Goal: Task Accomplishment & Management: Manage account settings

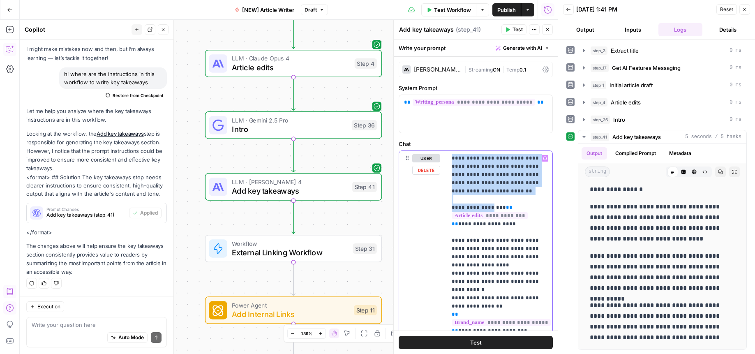
drag, startPoint x: 451, startPoint y: 159, endPoint x: 486, endPoint y: 197, distance: 52.3
click at [486, 197] on div "**********" at bounding box center [500, 318] width 106 height 335
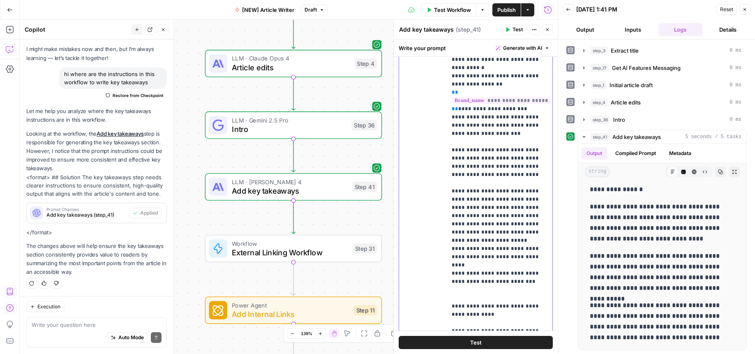
scroll to position [199, 0]
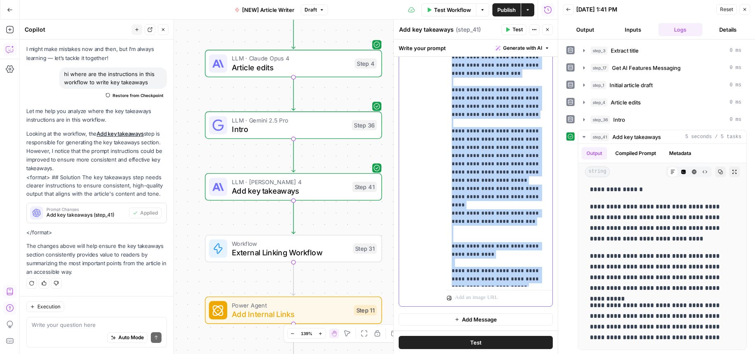
click at [520, 279] on p "**********" at bounding box center [499, 77] width 96 height 411
copy p "**********"
click at [293, 164] on icon "button" at bounding box center [293, 165] width 9 height 9
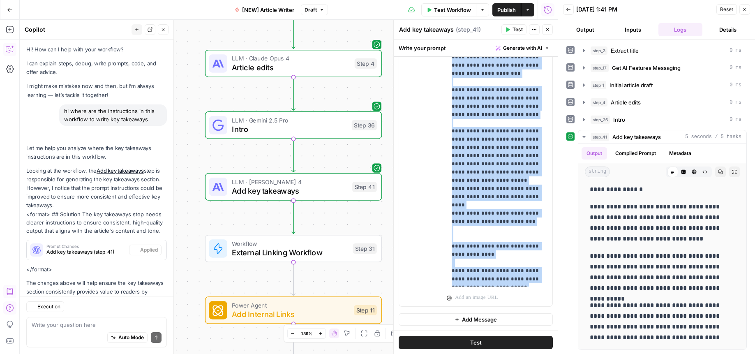
scroll to position [38, 0]
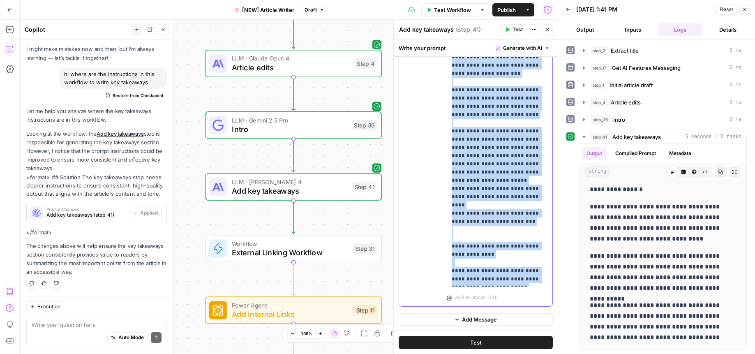
click at [511, 279] on p "**********" at bounding box center [499, 77] width 96 height 411
drag, startPoint x: 524, startPoint y: 279, endPoint x: 441, endPoint y: 78, distance: 217.2
click at [441, 78] on div "**********" at bounding box center [475, 129] width 153 height 354
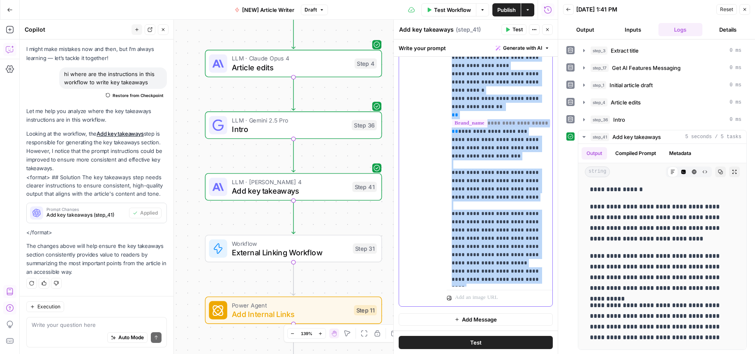
scroll to position [23, 0]
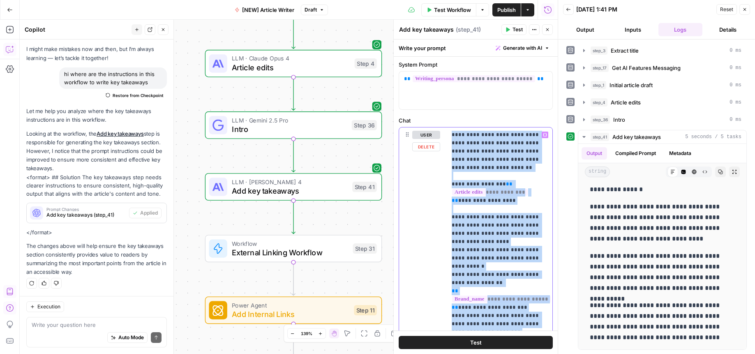
click at [452, 133] on p "**********" at bounding box center [499, 336] width 96 height 411
copy p "**********"
click at [452, 133] on p "**********" at bounding box center [499, 336] width 96 height 411
drag, startPoint x: 454, startPoint y: 134, endPoint x: 467, endPoint y: 138, distance: 14.6
click at [454, 134] on p "**********" at bounding box center [499, 336] width 96 height 411
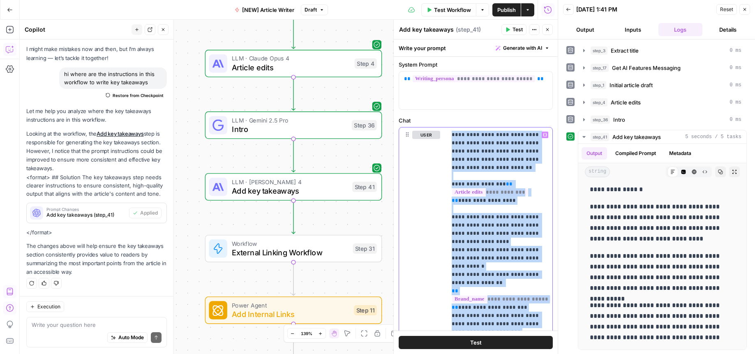
drag, startPoint x: 453, startPoint y: 134, endPoint x: 501, endPoint y: 348, distance: 219.8
click at [501, 348] on div "**********" at bounding box center [476, 196] width 164 height 314
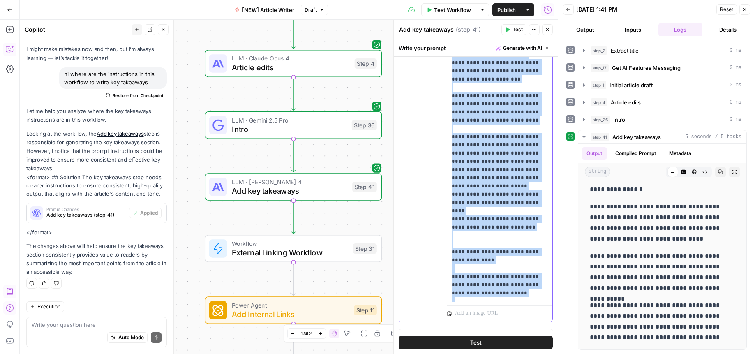
scroll to position [199, 0]
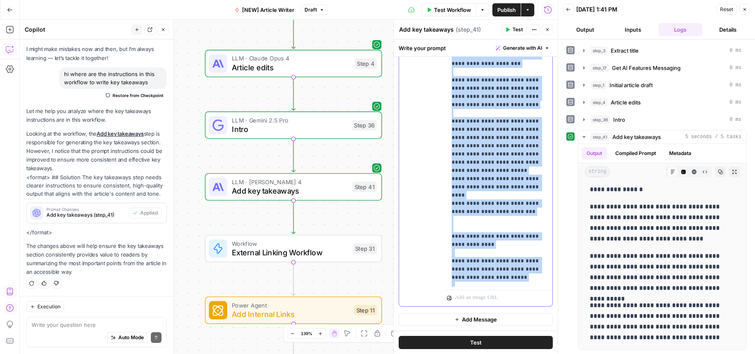
click at [524, 266] on p "**********" at bounding box center [499, 67] width 96 height 411
copy p "**********"
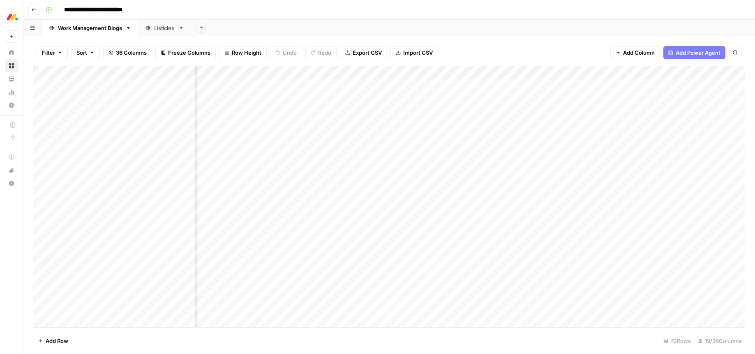
scroll to position [0, 600]
click at [170, 28] on div "Listicles" at bounding box center [164, 28] width 21 height 8
click at [350, 74] on div "Add Column" at bounding box center [388, 196] width 711 height 261
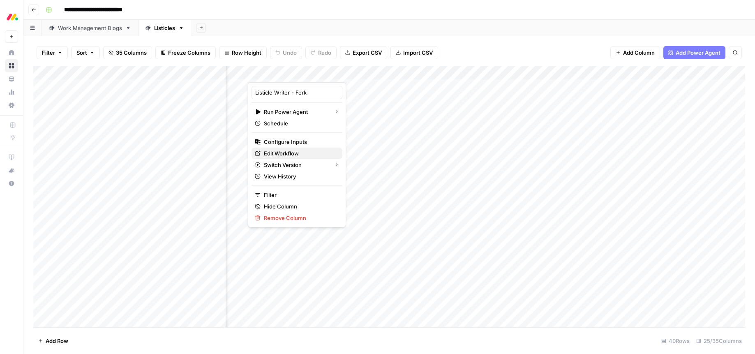
click at [284, 152] on span "Edit Workflow" at bounding box center [300, 153] width 72 height 8
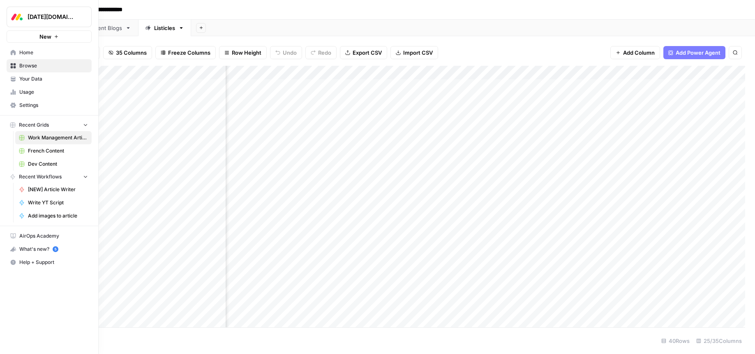
click at [33, 103] on span "Settings" at bounding box center [53, 104] width 69 height 7
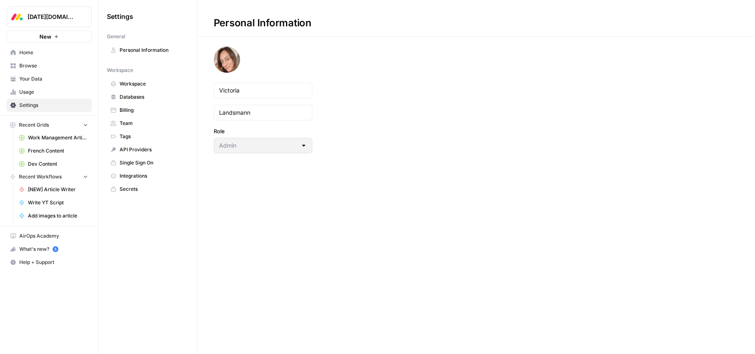
click at [133, 181] on link "Integrations" at bounding box center [148, 175] width 82 height 13
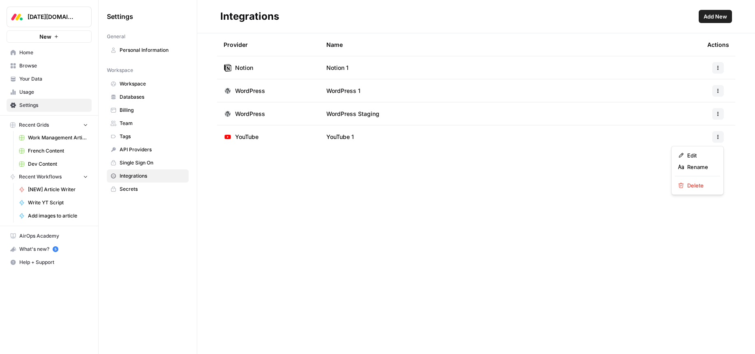
click at [718, 133] on button "button" at bounding box center [718, 137] width 12 height 12
click at [254, 137] on span "YouTube" at bounding box center [246, 137] width 23 height 8
click at [358, 137] on td "YouTube 1" at bounding box center [510, 136] width 381 height 23
click at [345, 137] on span "YouTube 1" at bounding box center [340, 137] width 28 height 8
click at [718, 140] on button "button" at bounding box center [718, 137] width 12 height 12
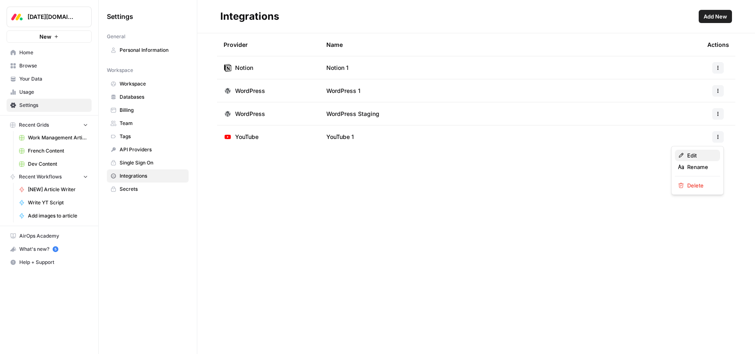
click at [697, 157] on span "Edit" at bounding box center [700, 155] width 26 height 8
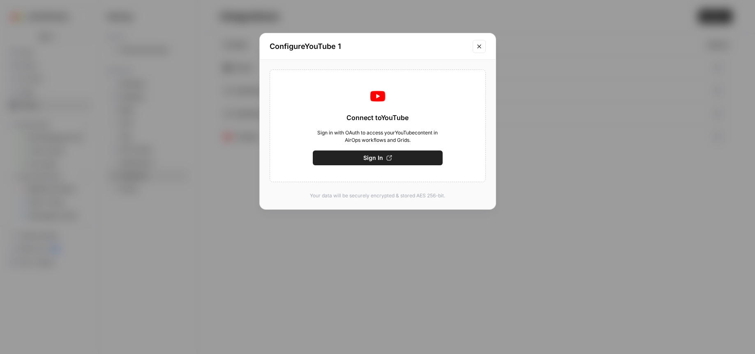
drag, startPoint x: 393, startPoint y: 159, endPoint x: 428, endPoint y: 192, distance: 48.8
click at [393, 159] on button "Sign In" at bounding box center [378, 157] width 130 height 15
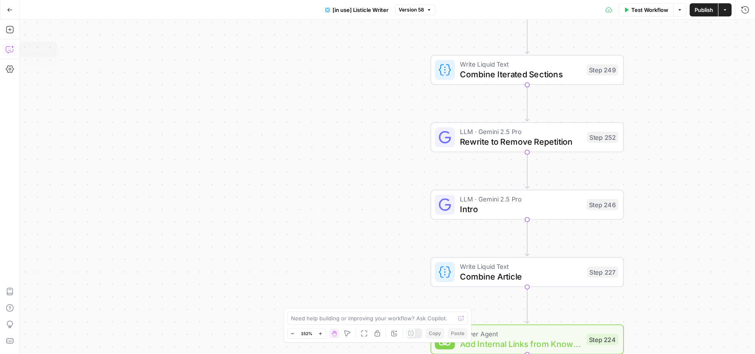
drag, startPoint x: 10, startPoint y: 44, endPoint x: 19, endPoint y: 51, distance: 11.4
click at [10, 50] on icon "button" at bounding box center [10, 49] width 8 height 8
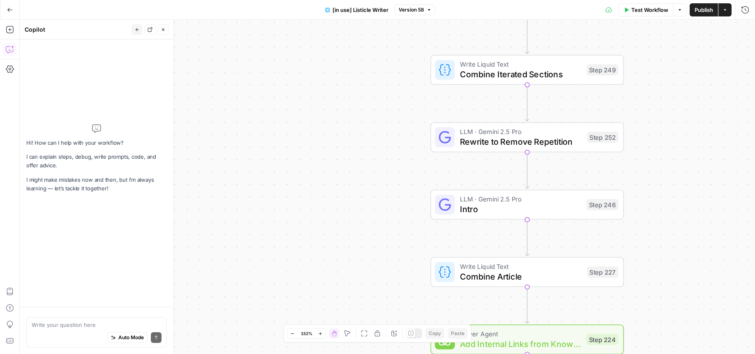
click at [94, 326] on textarea at bounding box center [97, 324] width 130 height 8
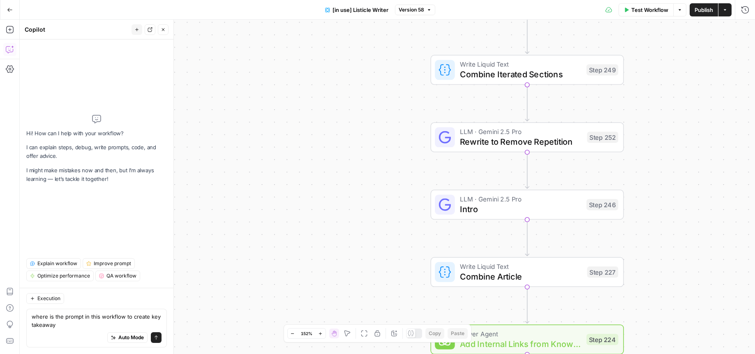
type textarea "where is the prompt in this workflow to create key takeaways"
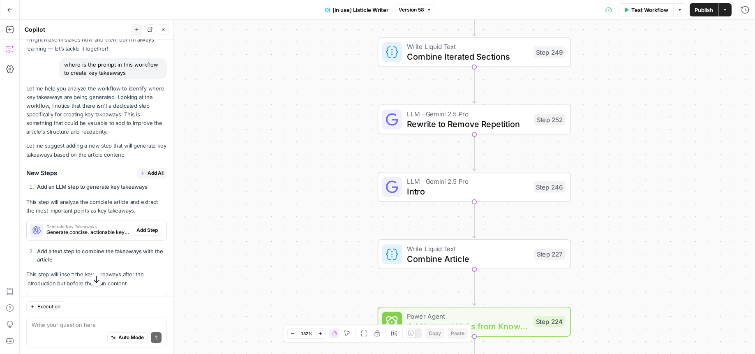
scroll to position [124, 0]
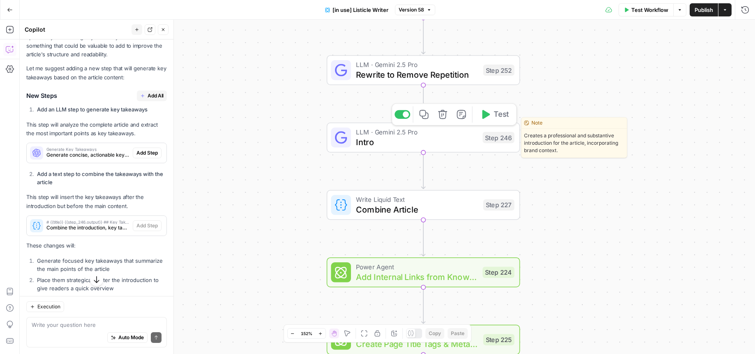
click at [457, 145] on span "Intro" at bounding box center [417, 142] width 122 height 12
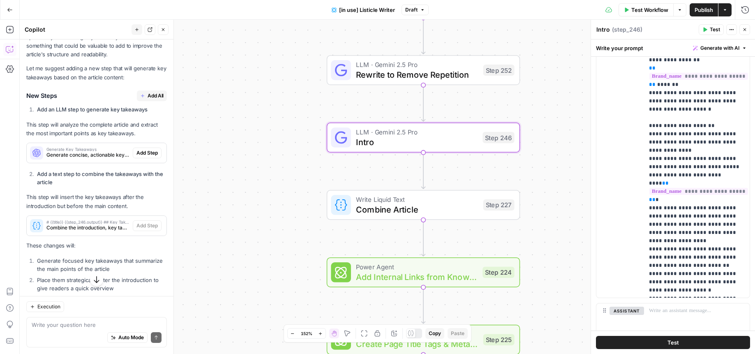
scroll to position [253, 0]
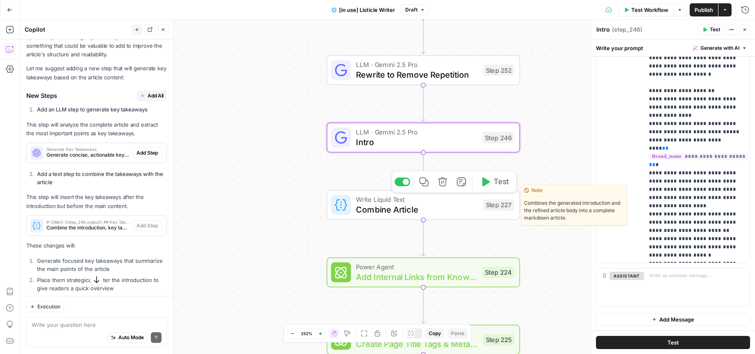
click at [459, 204] on span "Combine Article" at bounding box center [417, 209] width 122 height 12
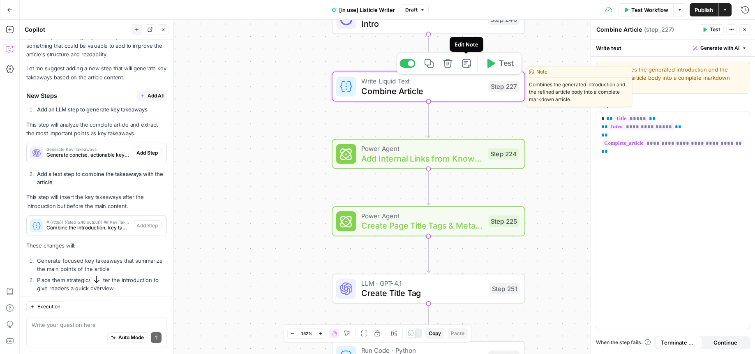
click at [465, 68] on icon "button" at bounding box center [466, 63] width 9 height 9
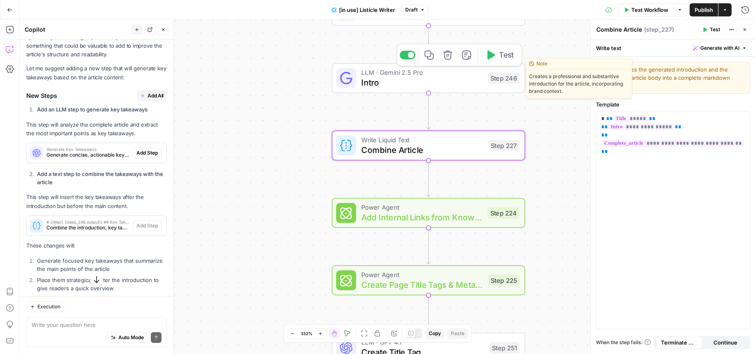
click at [460, 83] on span "Intro" at bounding box center [422, 82] width 122 height 12
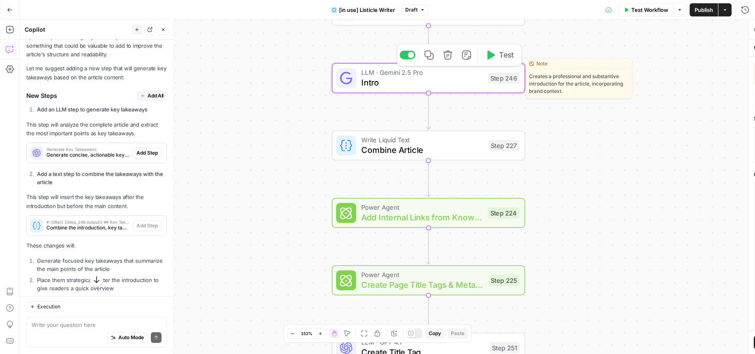
type textarea "Intro"
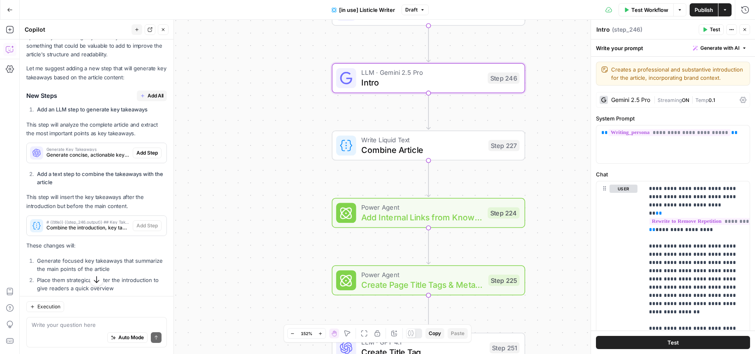
click at [430, 109] on icon "Edge from step_246 to step_227" at bounding box center [428, 111] width 4 height 36
click at [428, 109] on icon "Edge from step_246 to step_227" at bounding box center [428, 111] width 4 height 36
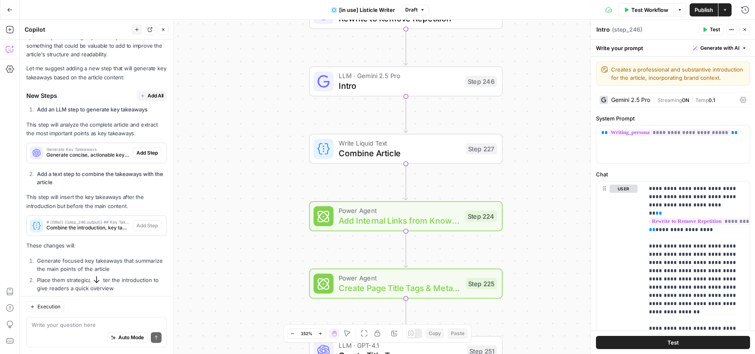
drag, startPoint x: 409, startPoint y: 106, endPoint x: 386, endPoint y: 109, distance: 22.8
click at [386, 109] on div "true false true false Workflow Set Inputs Inputs Loop Iteration Iterate Over Co…" at bounding box center [387, 187] width 735 height 334
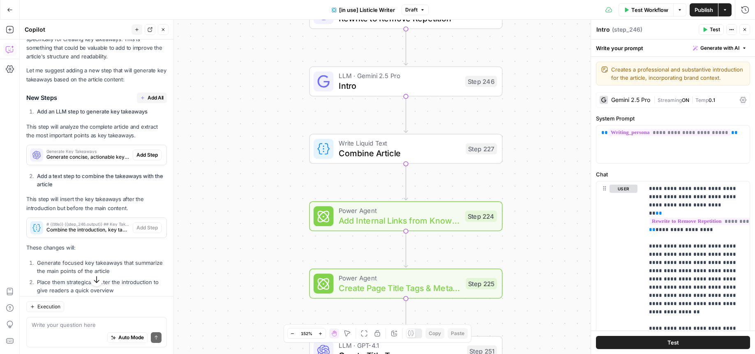
scroll to position [138, 0]
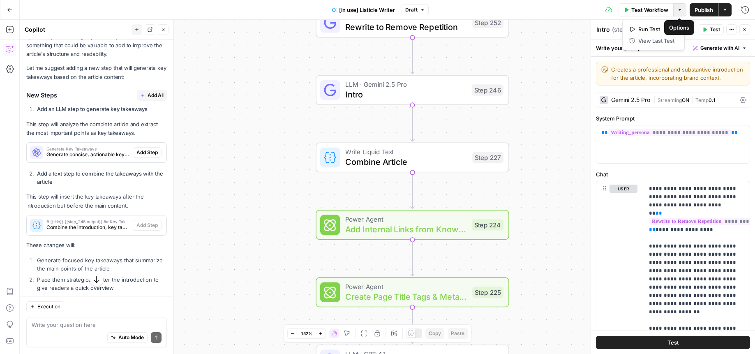
click at [681, 9] on icon "button" at bounding box center [679, 9] width 5 height 5
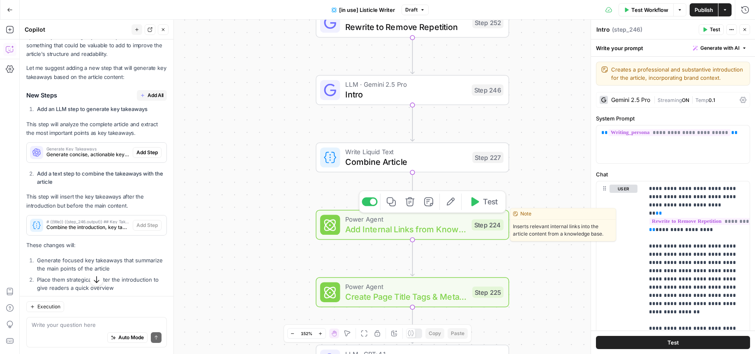
click at [394, 191] on div "Copy step Delete step Edit Note Edit Agent Test" at bounding box center [432, 201] width 147 height 23
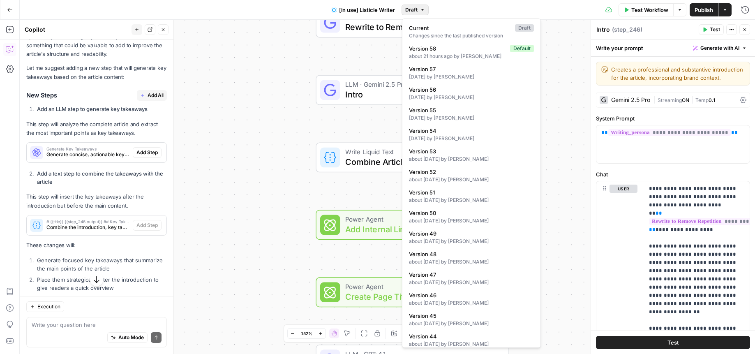
click at [423, 10] on icon "button" at bounding box center [422, 9] width 5 height 5
click at [380, 196] on div "true false true false Workflow Set Inputs Inputs Loop Iteration Iterate Over Co…" at bounding box center [387, 187] width 735 height 334
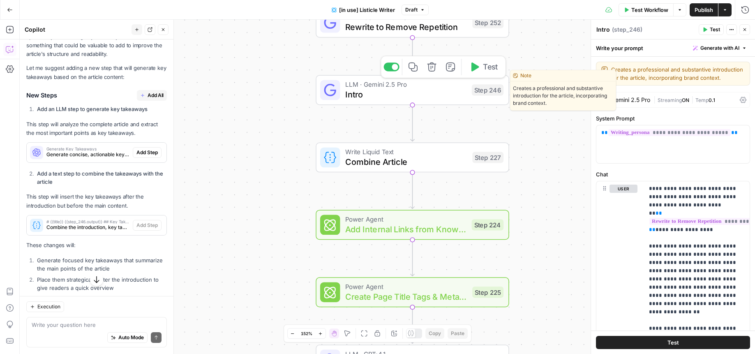
click at [394, 100] on span "Intro" at bounding box center [406, 94] width 122 height 12
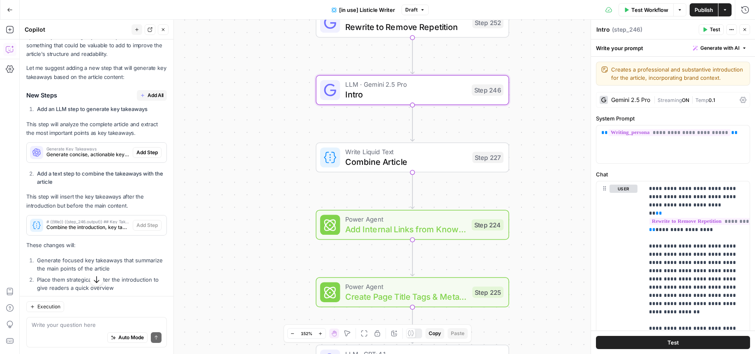
click at [442, 124] on div "true false true false Workflow Set Inputs Inputs Loop Iteration Iterate Over Co…" at bounding box center [387, 187] width 735 height 334
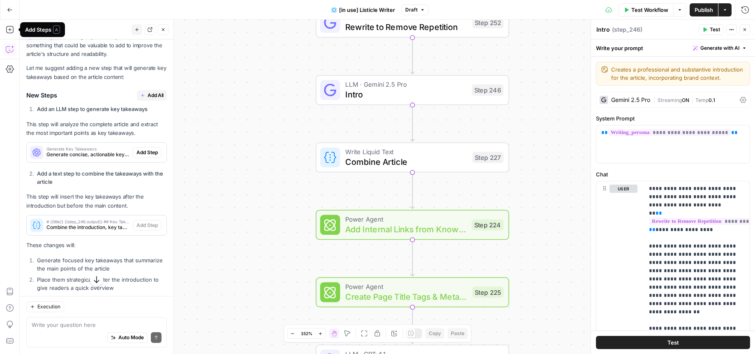
click at [34, 30] on div "Add Steps A" at bounding box center [42, 29] width 35 height 8
click at [9, 30] on icon "button" at bounding box center [10, 29] width 8 height 8
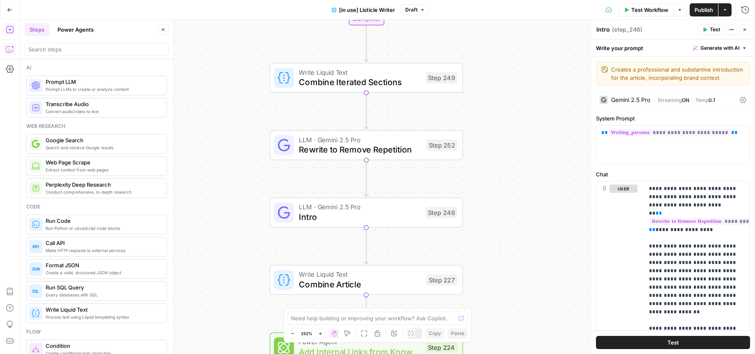
click at [74, 84] on span "Prompt LLM" at bounding box center [103, 82] width 114 height 8
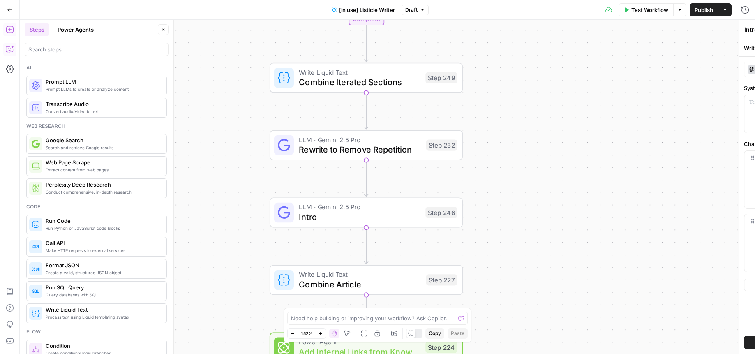
type textarea "Prompt LLM"
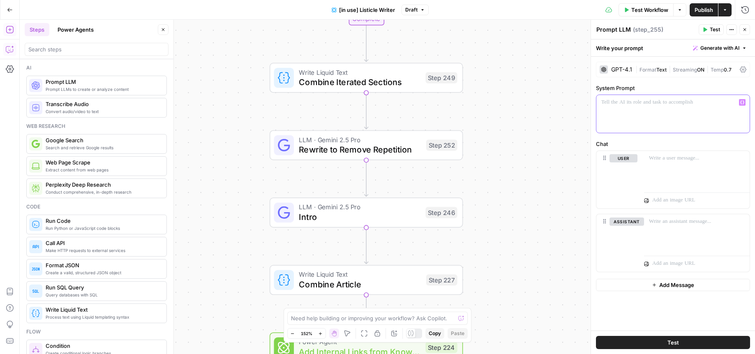
click at [642, 110] on div at bounding box center [672, 114] width 153 height 38
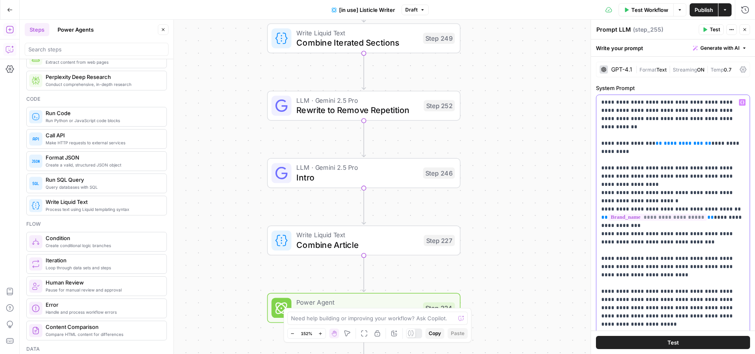
scroll to position [108, 0]
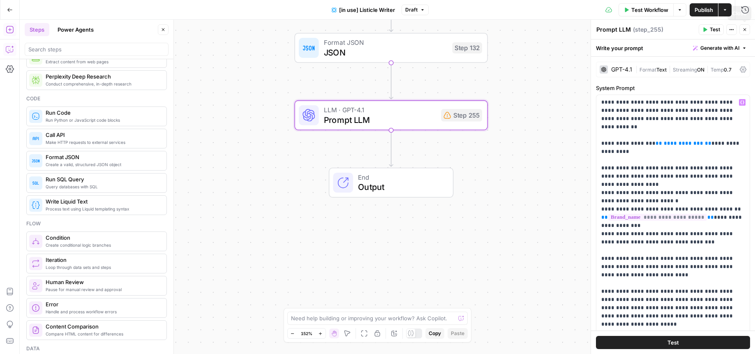
click at [746, 29] on icon "button" at bounding box center [744, 29] width 5 height 5
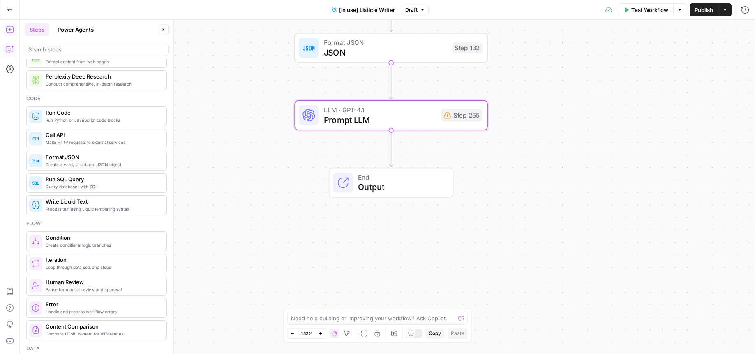
click at [366, 181] on span "Output" at bounding box center [400, 187] width 85 height 12
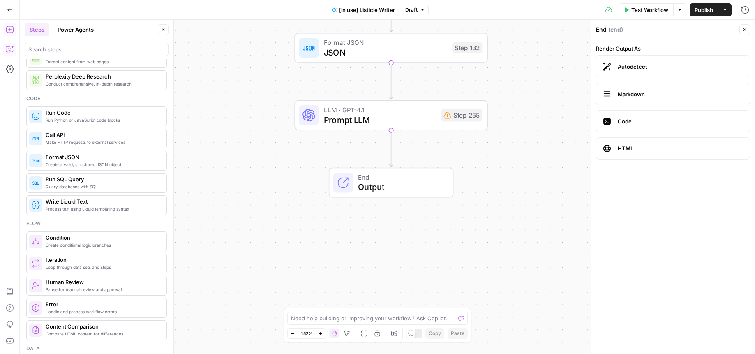
click at [359, 182] on span "Output" at bounding box center [400, 187] width 85 height 12
drag, startPoint x: 359, startPoint y: 182, endPoint x: 386, endPoint y: 199, distance: 32.1
click at [359, 182] on span "Output" at bounding box center [400, 187] width 85 height 12
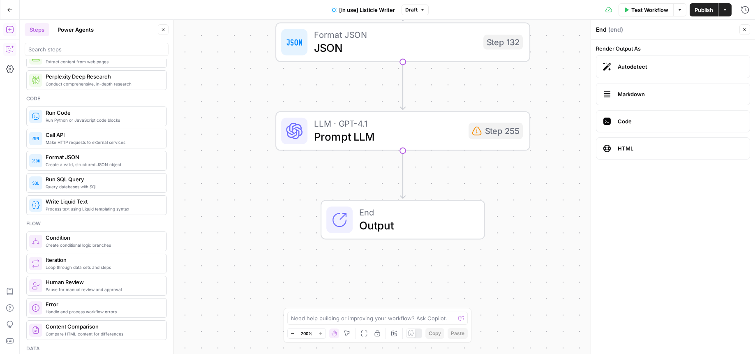
click at [375, 134] on span "Prompt LLM" at bounding box center [388, 136] width 148 height 16
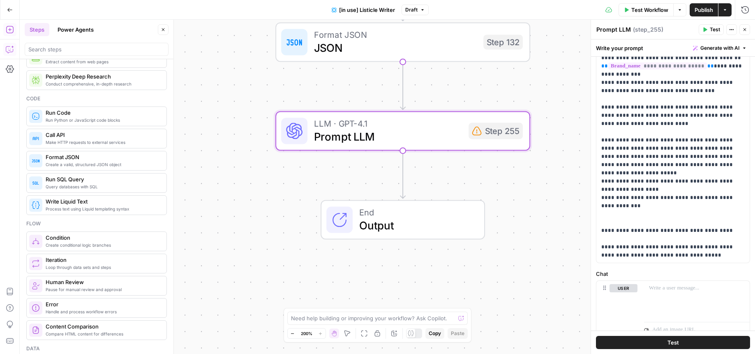
scroll to position [150, 0]
drag, startPoint x: 635, startPoint y: 257, endPoint x: 606, endPoint y: 129, distance: 131.6
click at [606, 129] on p "**********" at bounding box center [672, 104] width 143 height 312
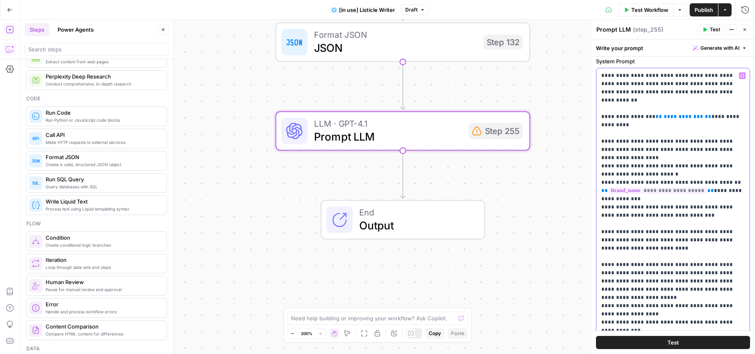
scroll to position [0, 0]
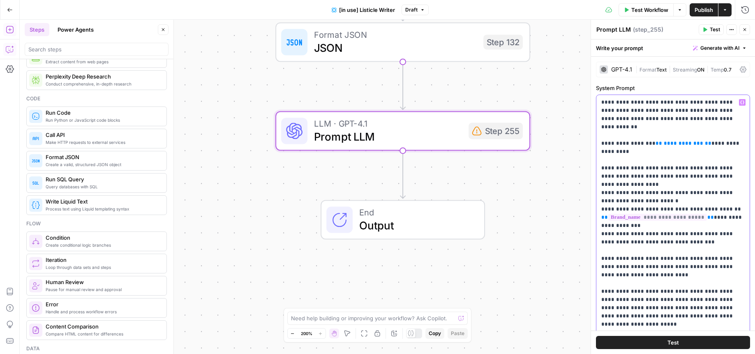
click at [601, 102] on p "**********" at bounding box center [672, 254] width 143 height 312
click at [677, 164] on p "**********" at bounding box center [672, 254] width 143 height 312
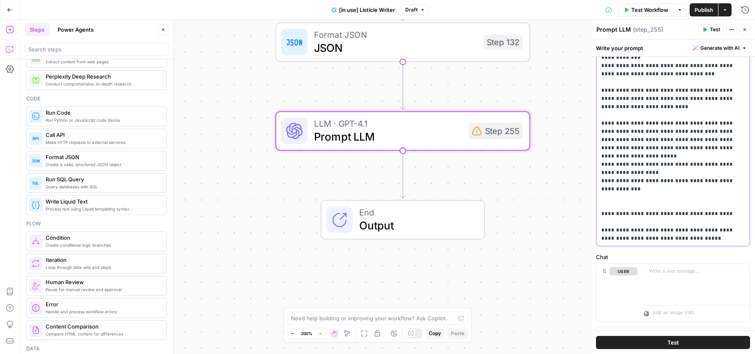
scroll to position [246, 0]
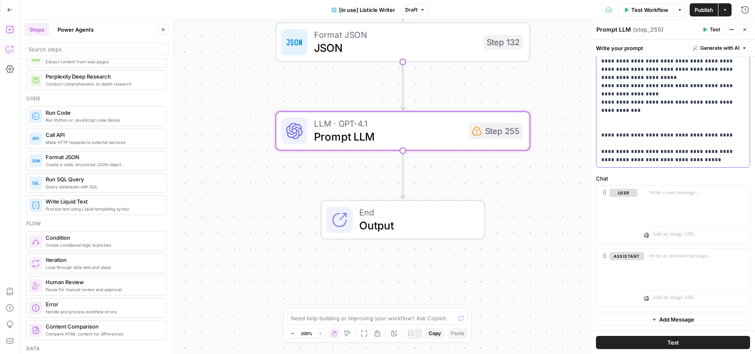
drag, startPoint x: 601, startPoint y: 149, endPoint x: 754, endPoint y: 383, distance: 279.6
click at [754, 353] on html "Monday.com New Home Browse Your Data Usage Settings Recent Grids Work Managemen…" at bounding box center [377, 177] width 755 height 354
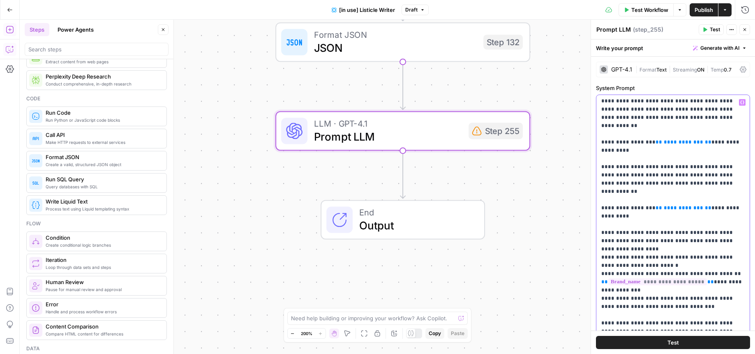
scroll to position [0, 0]
drag, startPoint x: 686, startPoint y: 124, endPoint x: 588, endPoint y: 94, distance: 102.4
click at [590, 94] on div "**********" at bounding box center [672, 187] width 164 height 334
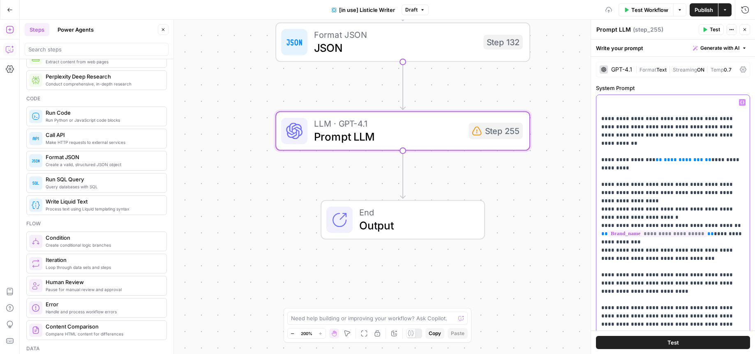
click at [600, 120] on div "**********" at bounding box center [672, 262] width 153 height 335
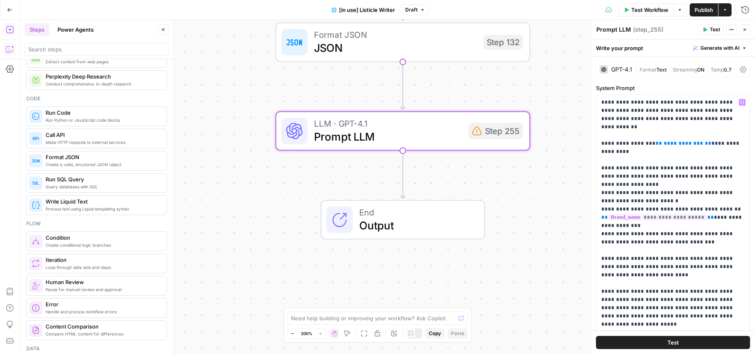
click at [606, 30] on textarea "Prompt LLM" at bounding box center [613, 29] width 35 height 8
drag, startPoint x: 630, startPoint y: 30, endPoint x: 577, endPoint y: 29, distance: 53.0
click at [577, 29] on body "Monday.com New Home Browse Your Data Usage Settings Recent Grids Work Managemen…" at bounding box center [377, 177] width 755 height 354
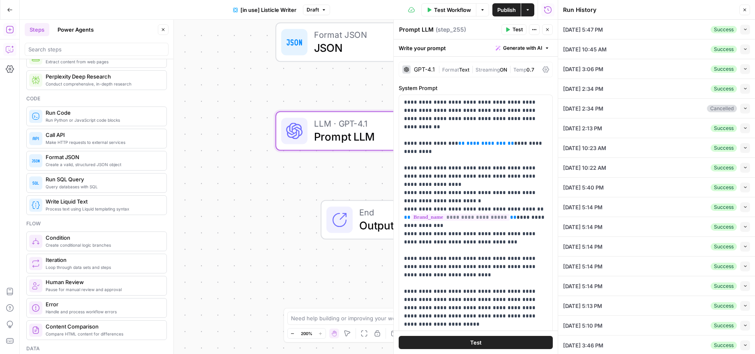
click at [404, 30] on textarea "Prompt LLM" at bounding box center [416, 29] width 35 height 8
click at [408, 30] on textarea "Prompt LLM" at bounding box center [416, 29] width 35 height 8
drag, startPoint x: 445, startPoint y: 30, endPoint x: 460, endPoint y: 31, distance: 14.8
click at [460, 31] on div "Key Takeaways LLM Key Takeaways LLM ( step_255 )" at bounding box center [448, 29] width 100 height 9
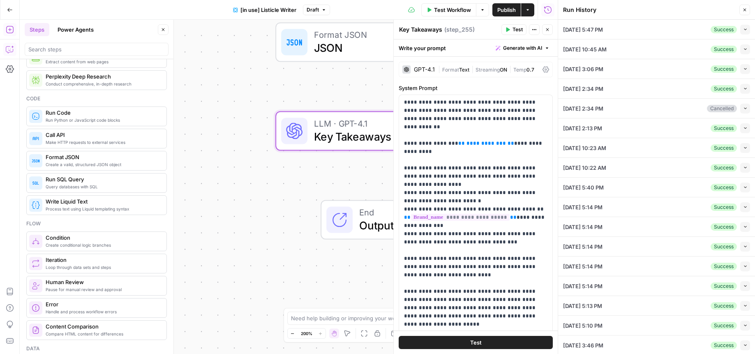
type textarea "Key Takeaways"
click at [465, 343] on button "Test" at bounding box center [475, 342] width 154 height 13
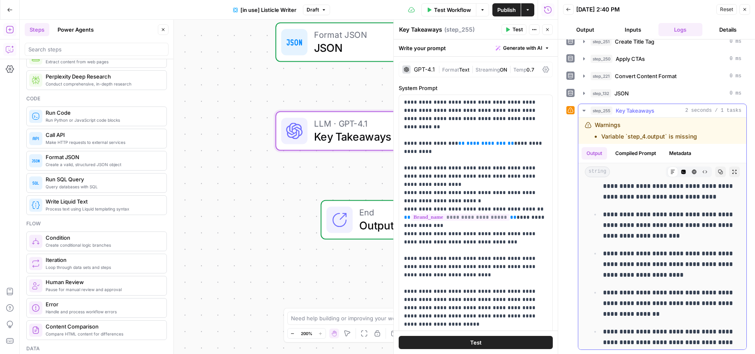
scroll to position [60, 0]
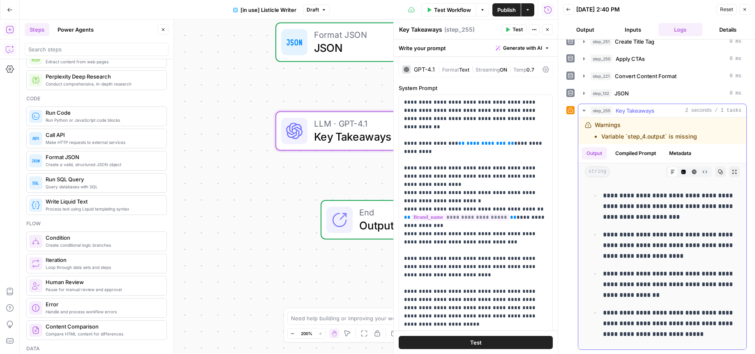
click at [635, 254] on p "**********" at bounding box center [669, 245] width 132 height 32
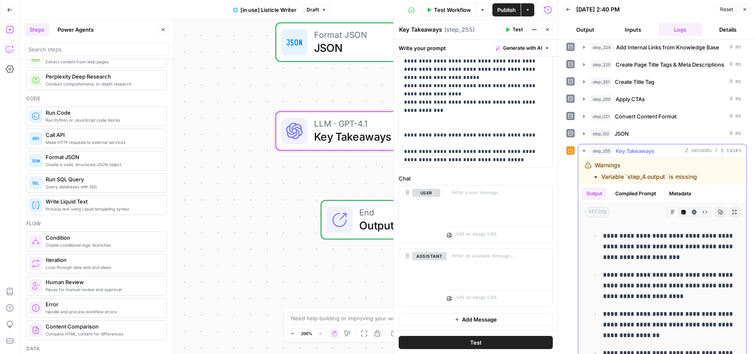
scroll to position [130, 0]
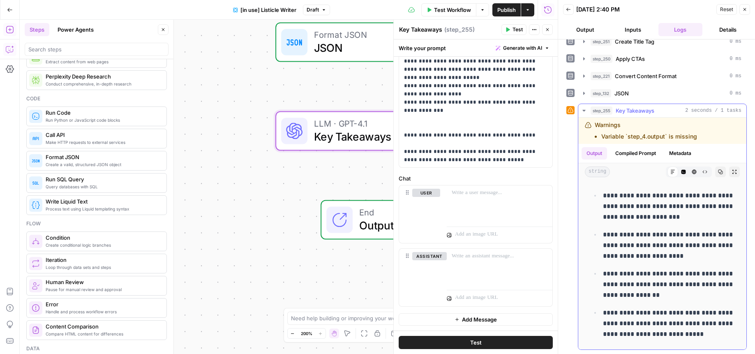
click at [622, 152] on button "Compiled Prompt" at bounding box center [635, 153] width 51 height 12
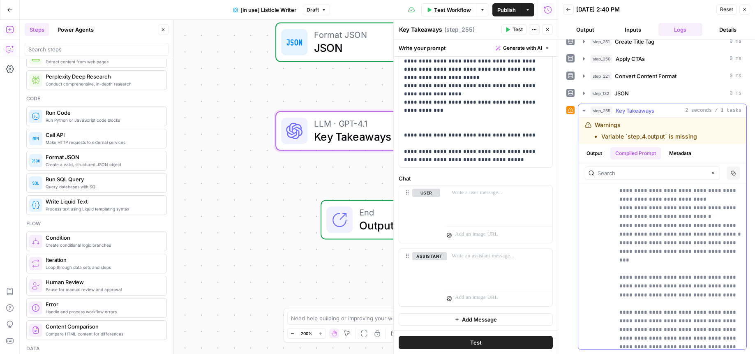
scroll to position [176, 0]
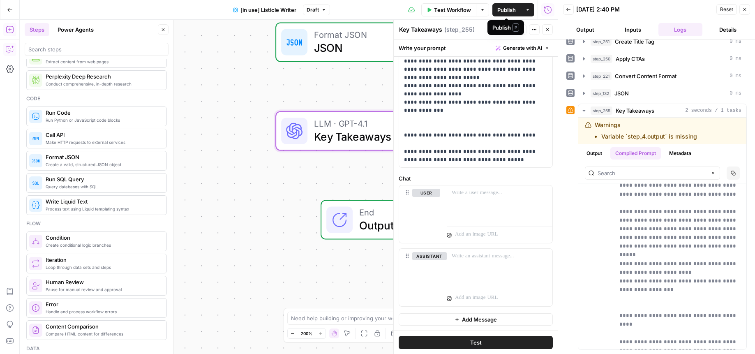
click at [507, 4] on button "Publish" at bounding box center [506, 9] width 28 height 13
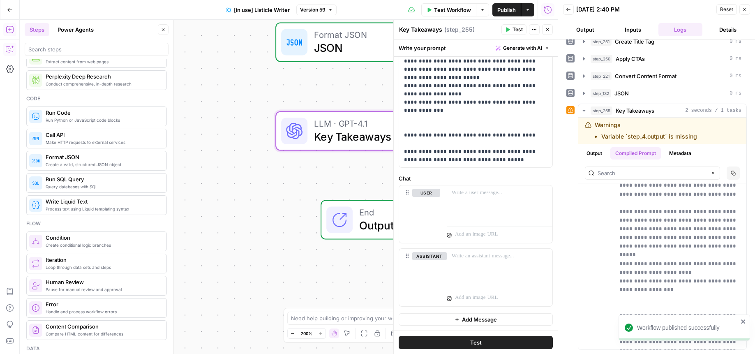
click at [511, 11] on span "Publish" at bounding box center [506, 10] width 18 height 8
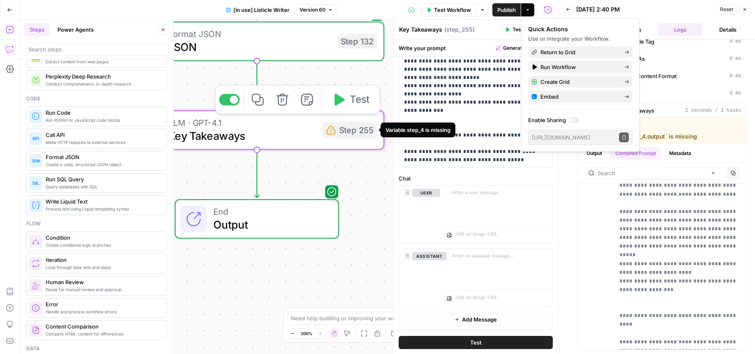
click at [346, 138] on div "Step 255" at bounding box center [349, 130] width 54 height 16
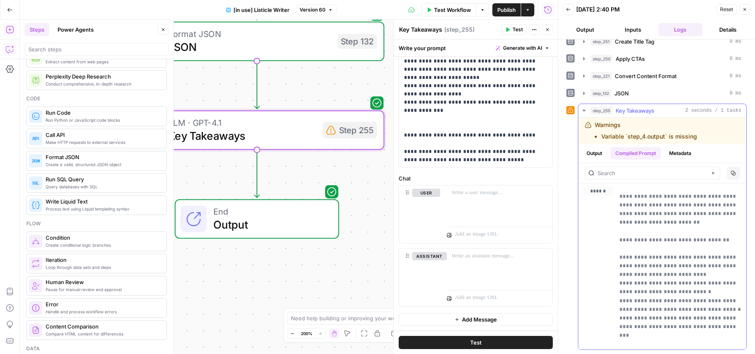
click at [616, 131] on div "Warnings Variable `step_4.output` is missing" at bounding box center [645, 131] width 102 height 20
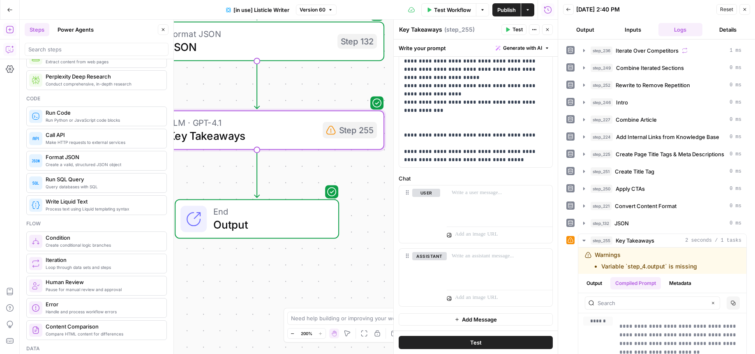
scroll to position [130, 0]
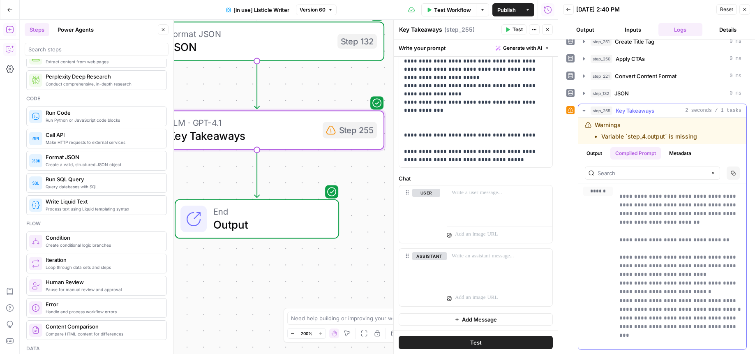
click at [596, 153] on button "Output" at bounding box center [593, 153] width 25 height 12
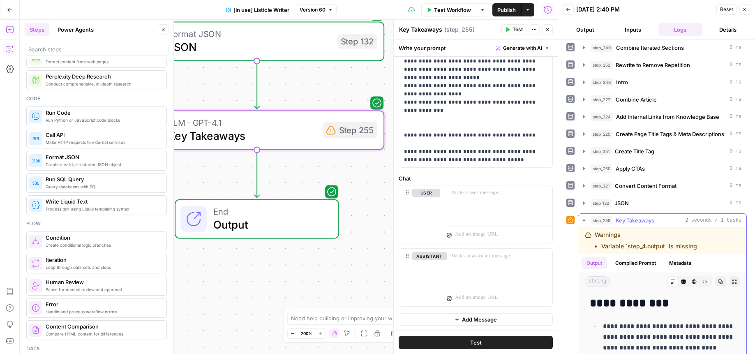
scroll to position [0, 0]
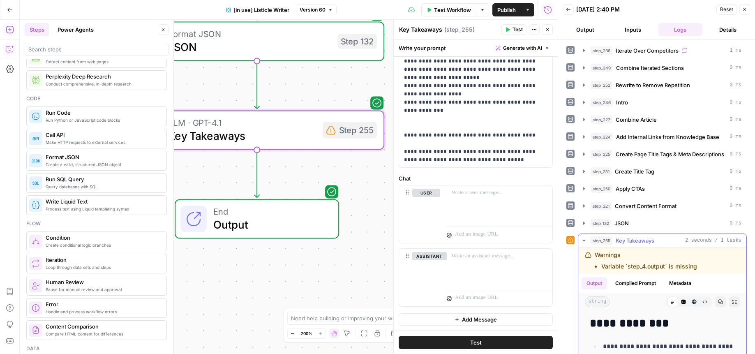
click at [636, 279] on button "Compiled Prompt" at bounding box center [635, 283] width 51 height 12
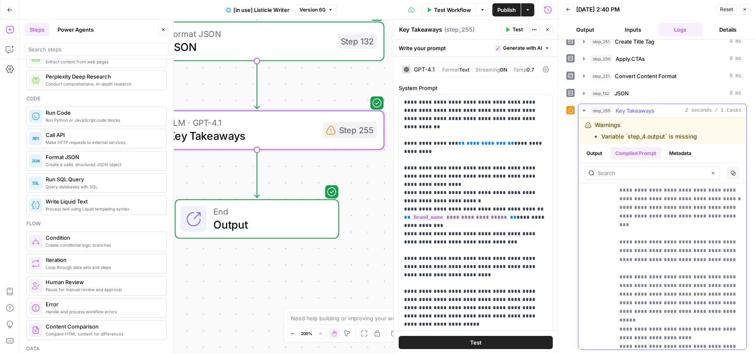
drag, startPoint x: 684, startPoint y: 137, endPoint x: 602, endPoint y: 137, distance: 82.2
click at [602, 137] on div "Warnings Variable `step_4.output` is missing" at bounding box center [652, 131] width 134 height 20
copy li "Variable `step_4.output` is missing"
click at [13, 46] on icon "button" at bounding box center [10, 49] width 8 height 8
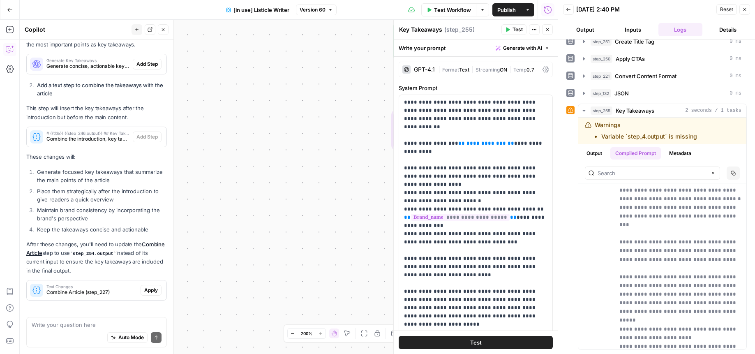
scroll to position [250, 0]
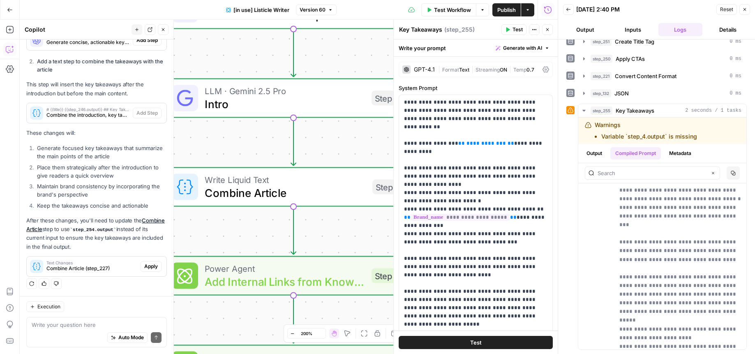
click at [93, 325] on textarea at bounding box center [97, 324] width 130 height 8
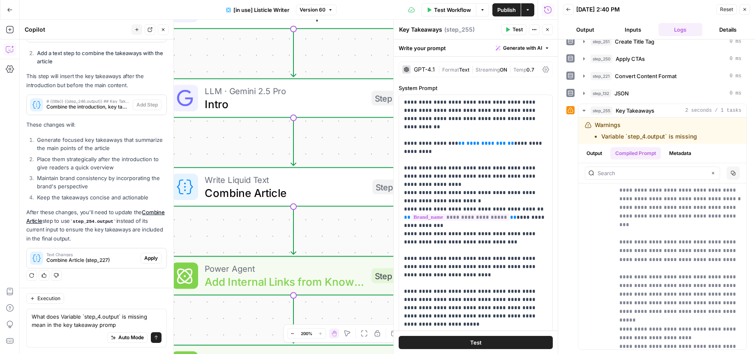
type textarea "What does Variable `step_4.output` is missing mean in the key takeaway prompt"
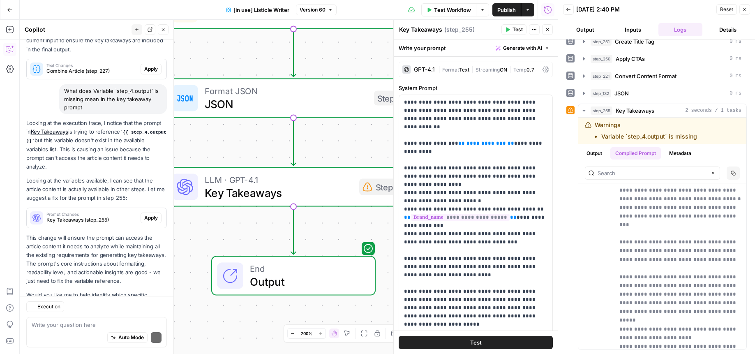
scroll to position [488, 0]
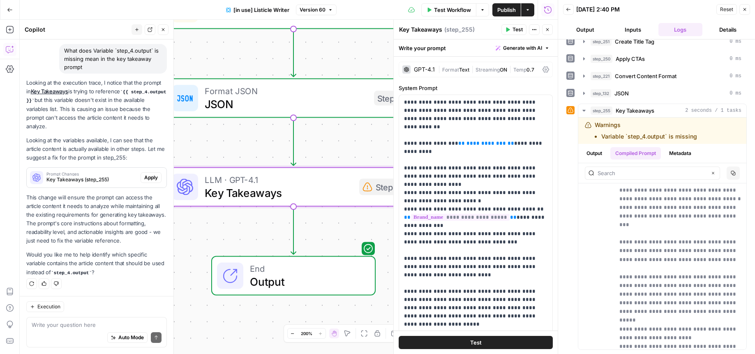
click at [150, 178] on span "Apply" at bounding box center [151, 177] width 14 height 7
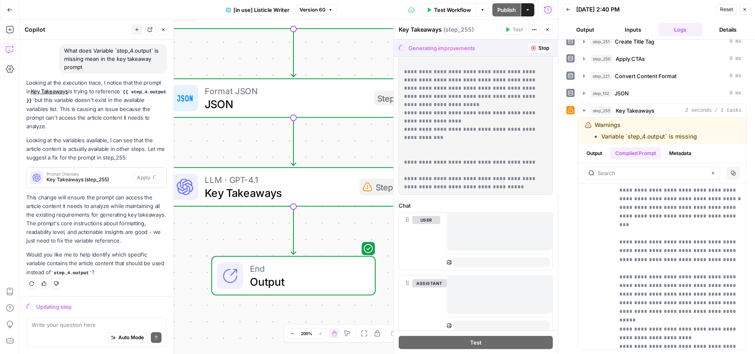
scroll to position [0, 0]
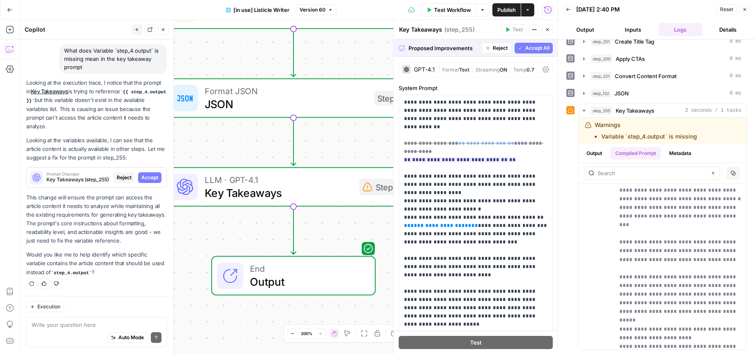
click at [539, 51] on span "Accept All" at bounding box center [537, 47] width 24 height 7
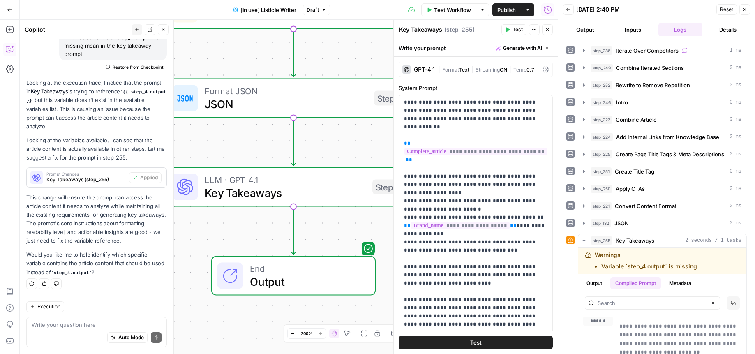
click at [478, 343] on span "Test" at bounding box center [476, 342] width 12 height 8
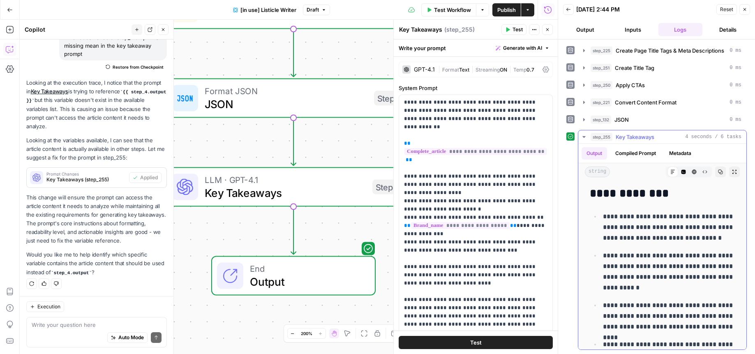
scroll to position [1, 0]
click at [506, 8] on span "Publish" at bounding box center [506, 10] width 18 height 8
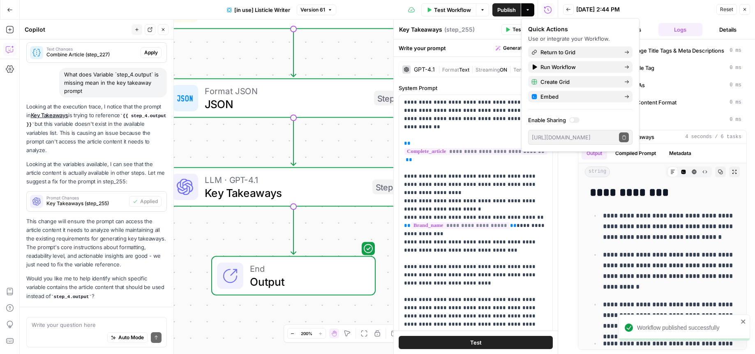
scroll to position [501, 0]
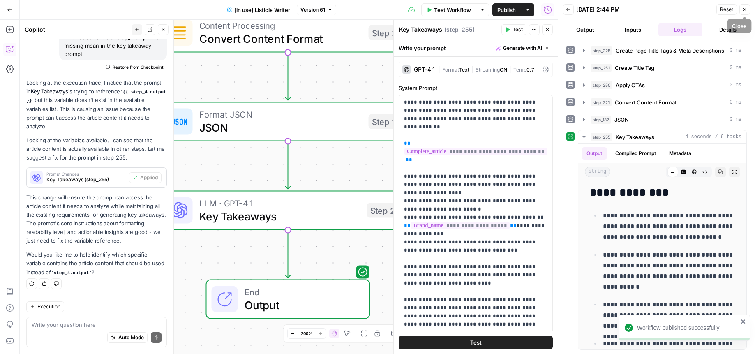
click at [744, 10] on icon "button" at bounding box center [744, 9] width 3 height 3
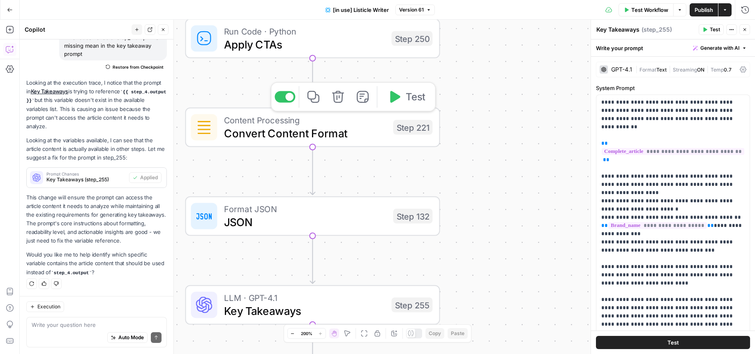
click at [270, 136] on span "Convert Content Format" at bounding box center [305, 133] width 163 height 16
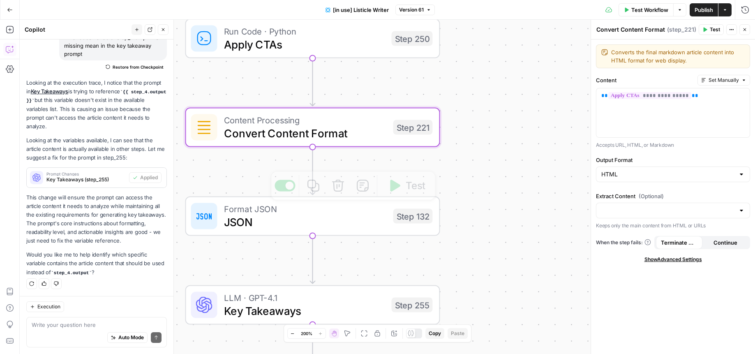
click at [267, 221] on span "JSON" at bounding box center [305, 222] width 163 height 16
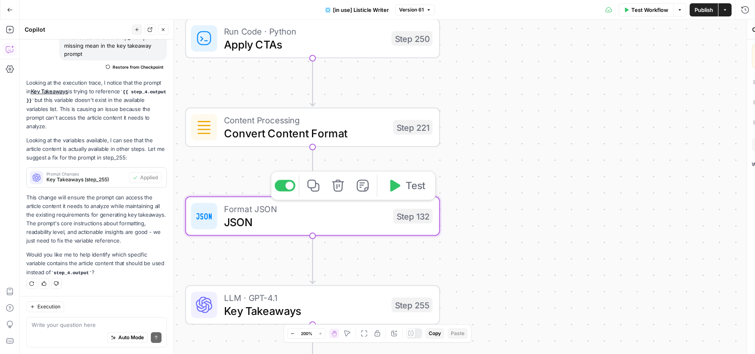
click at [267, 221] on span "JSON" at bounding box center [305, 222] width 163 height 16
type textarea "JSON"
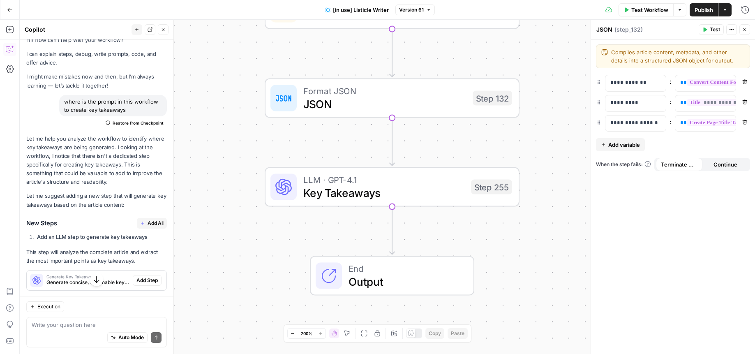
scroll to position [0, 0]
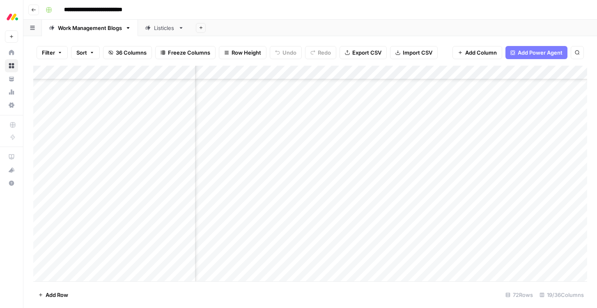
scroll to position [727, 263]
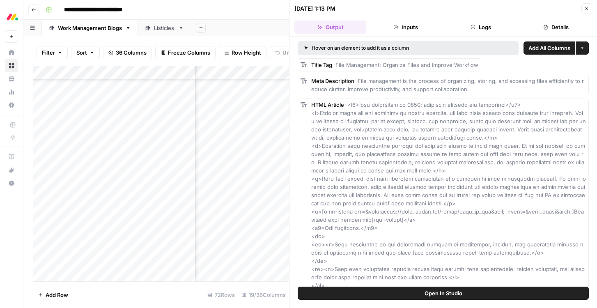
scroll to position [727, 263]
click at [588, 8] on icon "button" at bounding box center [587, 8] width 5 height 5
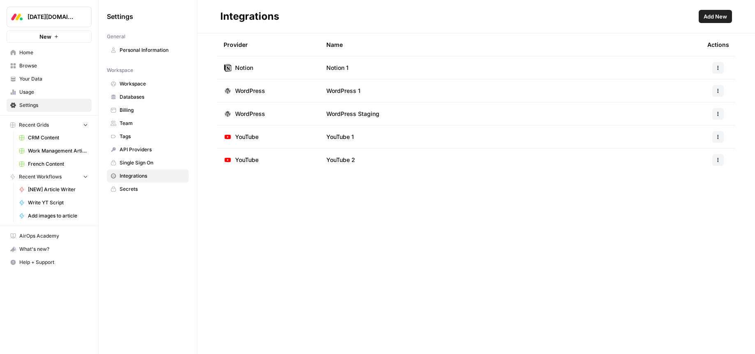
click at [718, 157] on icon "button" at bounding box center [717, 159] width 5 height 5
click at [718, 136] on icon "button" at bounding box center [717, 136] width 5 height 5
click at [688, 154] on span "Edit" at bounding box center [700, 155] width 26 height 8
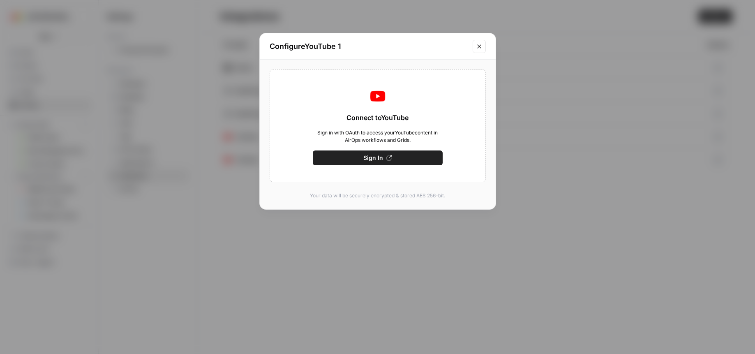
click at [481, 46] on icon "Close modal" at bounding box center [479, 46] width 7 height 7
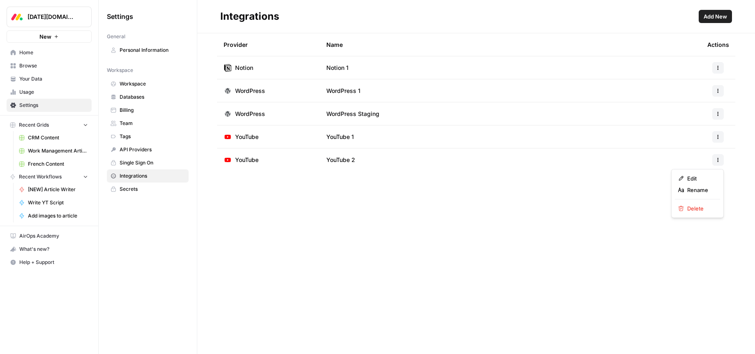
click at [718, 164] on button "button" at bounding box center [718, 160] width 12 height 12
click at [720, 138] on icon "button" at bounding box center [717, 136] width 5 height 5
drag, startPoint x: 571, startPoint y: 195, endPoint x: 691, endPoint y: 149, distance: 128.2
click at [572, 195] on div "Provider Name Actions Notion Notion 1 WordPress WordPress 1 WordPress WordPress…" at bounding box center [475, 193] width 557 height 320
click at [722, 137] on button "button" at bounding box center [718, 137] width 12 height 12
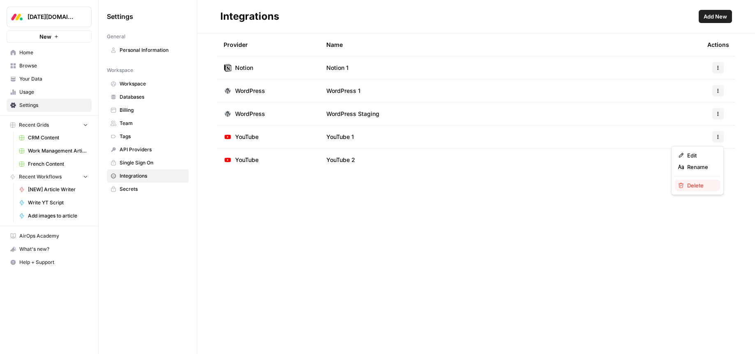
click at [694, 185] on span "Delete" at bounding box center [700, 185] width 26 height 8
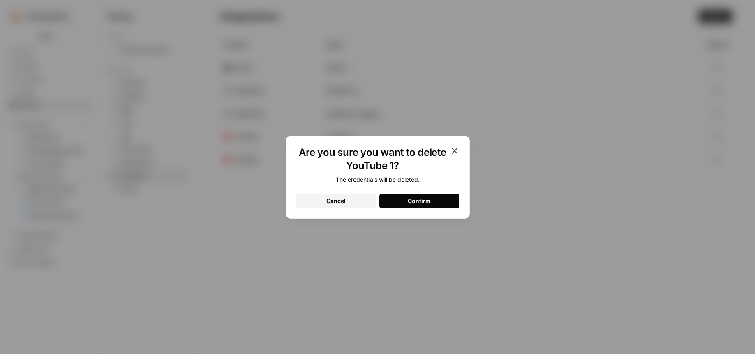
click at [413, 199] on div "Confirm" at bounding box center [419, 201] width 23 height 8
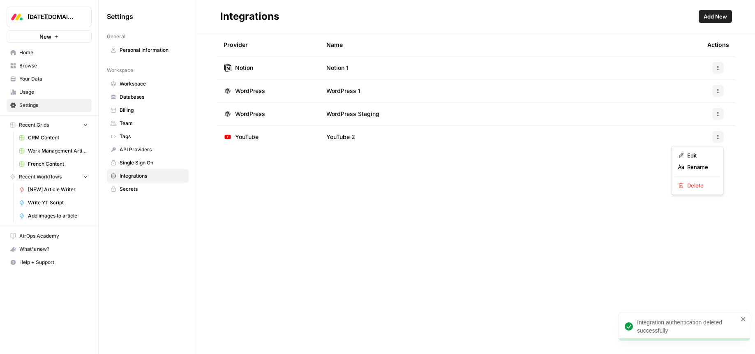
click at [720, 137] on button "button" at bounding box center [718, 137] width 12 height 12
click at [697, 155] on span "Edit" at bounding box center [700, 155] width 26 height 8
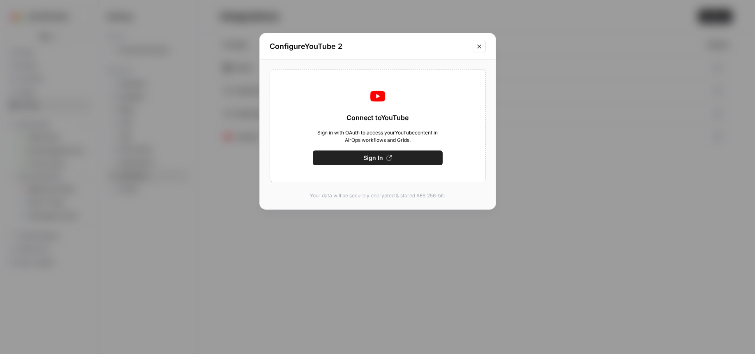
click at [385, 161] on button "Sign In" at bounding box center [378, 157] width 130 height 15
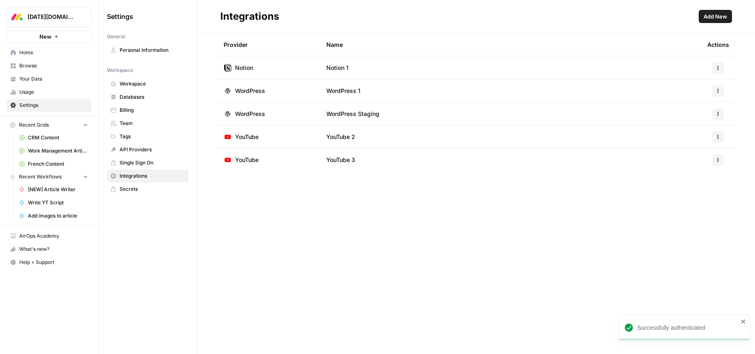
click at [715, 137] on icon "button" at bounding box center [717, 136] width 5 height 5
click at [694, 167] on span "Rename" at bounding box center [700, 167] width 26 height 8
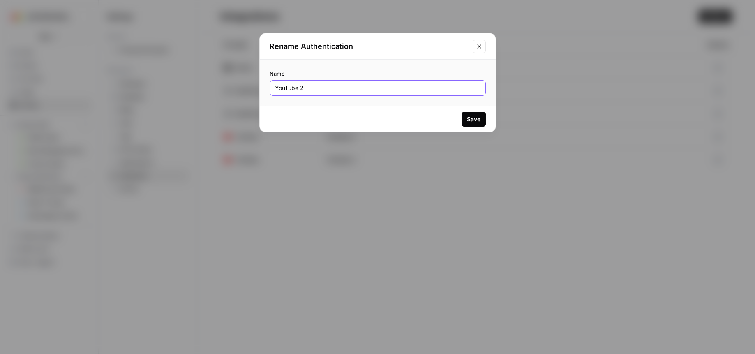
click at [318, 86] on input "YouTube 2" at bounding box center [377, 88] width 205 height 8
type input "YouTube"
click at [467, 121] on div "Save" at bounding box center [474, 119] width 14 height 8
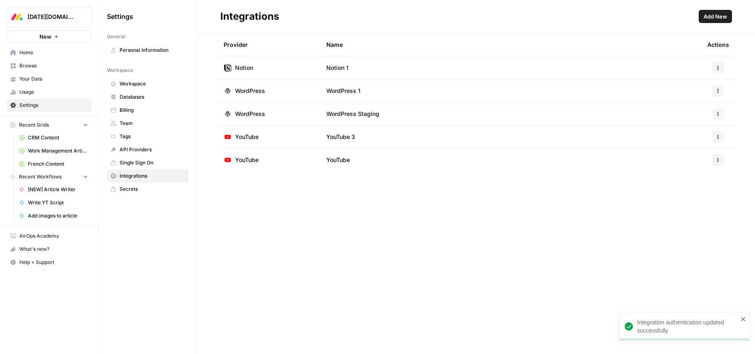
click at [720, 159] on button "button" at bounding box center [718, 160] width 12 height 12
click at [689, 208] on span "Delete" at bounding box center [700, 208] width 26 height 8
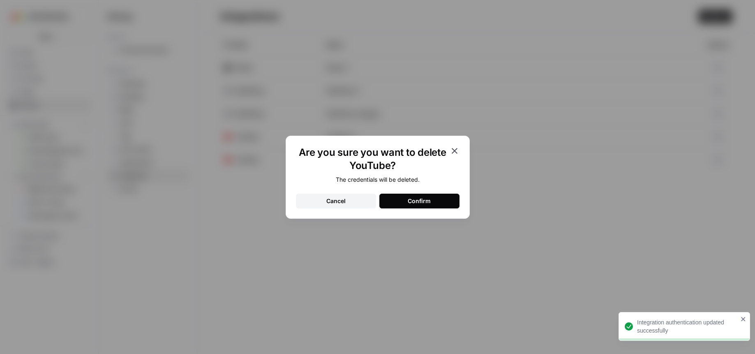
drag, startPoint x: 408, startPoint y: 202, endPoint x: 422, endPoint y: 204, distance: 14.2
click at [408, 201] on div "Confirm" at bounding box center [419, 201] width 23 height 8
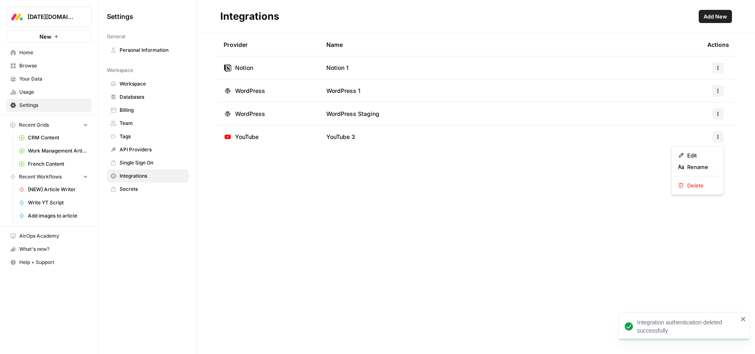
click at [721, 137] on button "button" at bounding box center [718, 137] width 12 height 12
click at [698, 152] on span "Edit" at bounding box center [700, 155] width 26 height 8
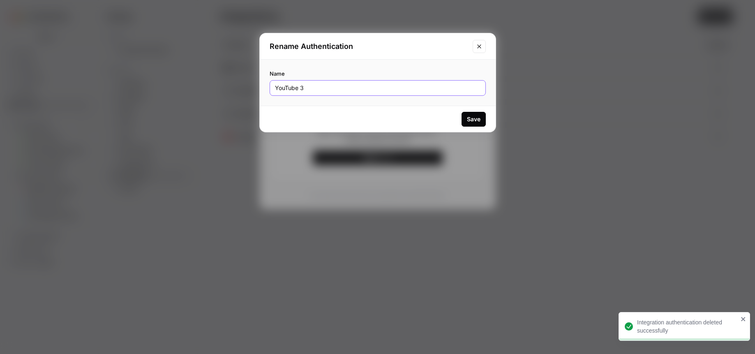
click at [322, 88] on input "YouTube 3" at bounding box center [377, 88] width 205 height 8
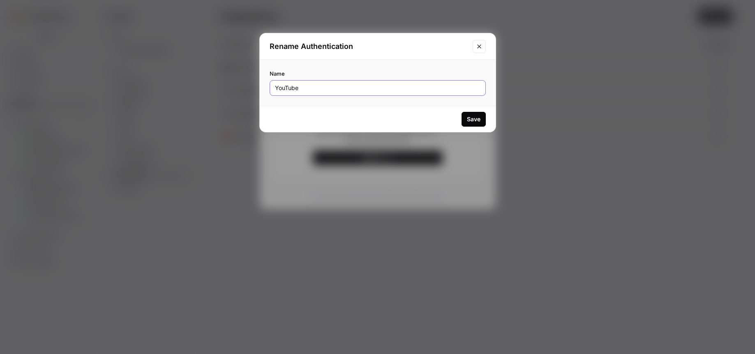
type input "YouTube"
click at [482, 120] on button "Save" at bounding box center [473, 119] width 24 height 15
